Goal: Navigation & Orientation: Find specific page/section

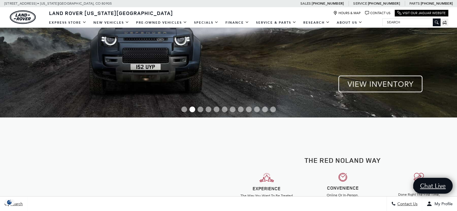
scroll to position [375, 0]
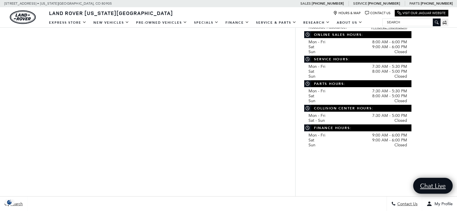
scroll to position [389, 0]
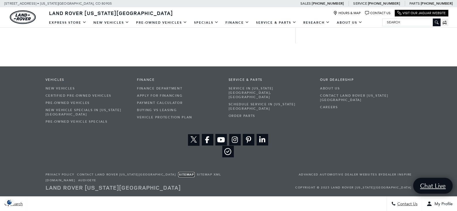
click at [179, 175] on link "Sitemap" at bounding box center [187, 174] width 16 height 4
click at [179, 174] on link "Sitemap" at bounding box center [187, 174] width 16 height 4
click at [179, 175] on link "Sitemap" at bounding box center [187, 174] width 16 height 4
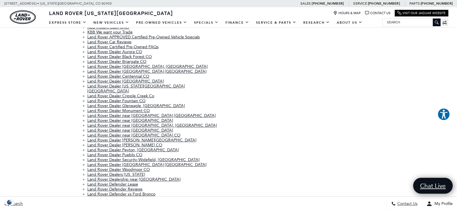
scroll to position [577, 0]
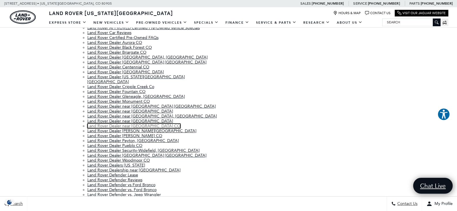
click at [146, 123] on link "Land Rover Dealer near Truckton CO" at bounding box center [133, 125] width 93 height 5
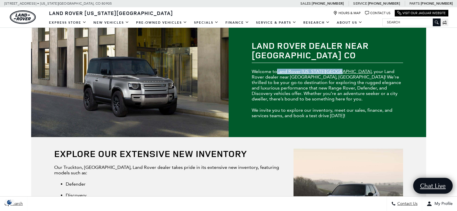
drag, startPoint x: 277, startPoint y: 75, endPoint x: 339, endPoint y: 73, distance: 61.8
click at [339, 73] on p "Welcome to Land Rover Colorado Springs , your Land Rover dealer near Truckton, …" at bounding box center [327, 85] width 151 height 33
copy p "Land Rover [US_STATE][GEOGRAPHIC_DATA]"
